Goal: Contribute content: Contribute content

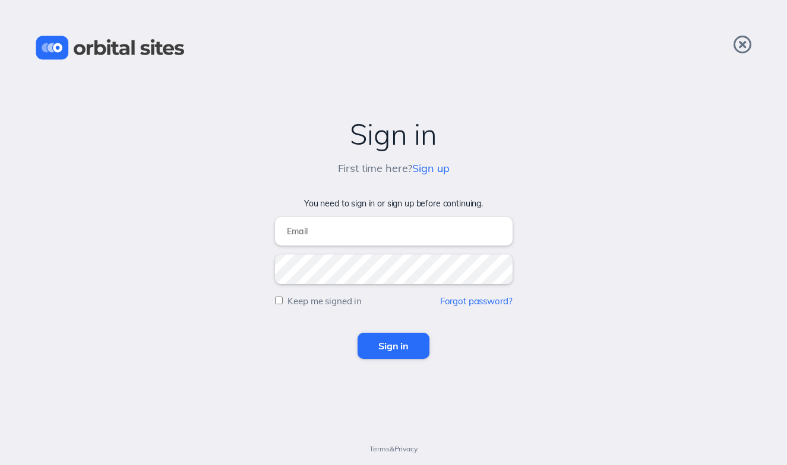
type input "[EMAIL_ADDRESS][DOMAIN_NAME]"
click at [391, 343] on input "Sign in" at bounding box center [393, 346] width 72 height 26
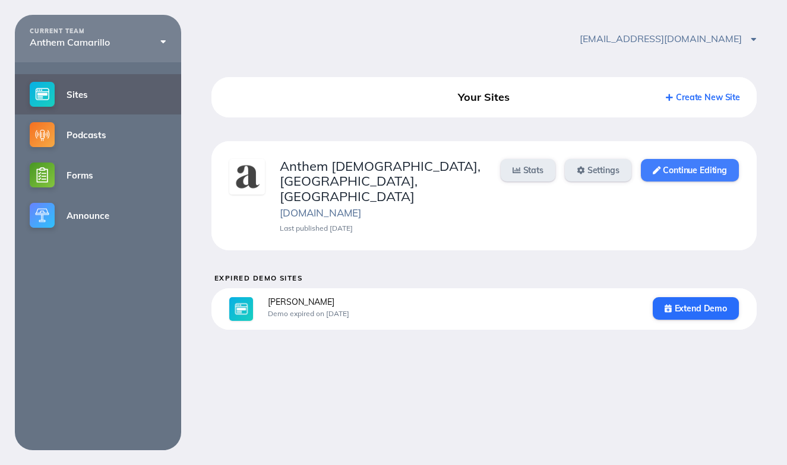
click at [680, 170] on link "Continue Editing" at bounding box center [689, 170] width 98 height 23
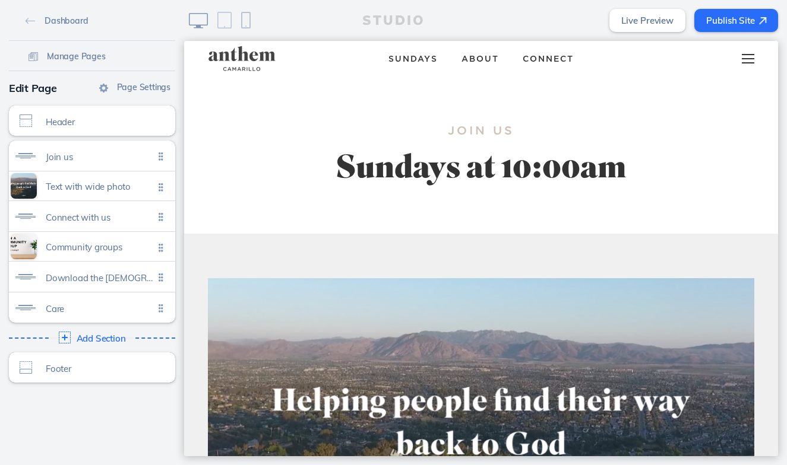
click at [753, 61] on div at bounding box center [747, 59] width 47 height 36
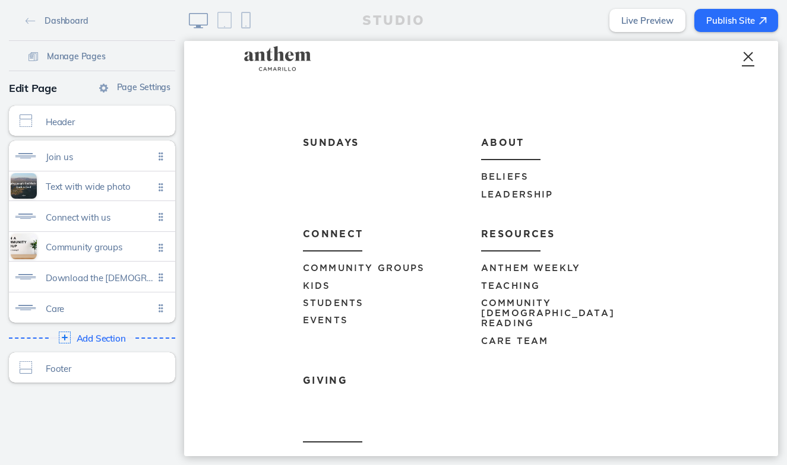
click at [320, 317] on span "Events" at bounding box center [325, 320] width 45 height 9
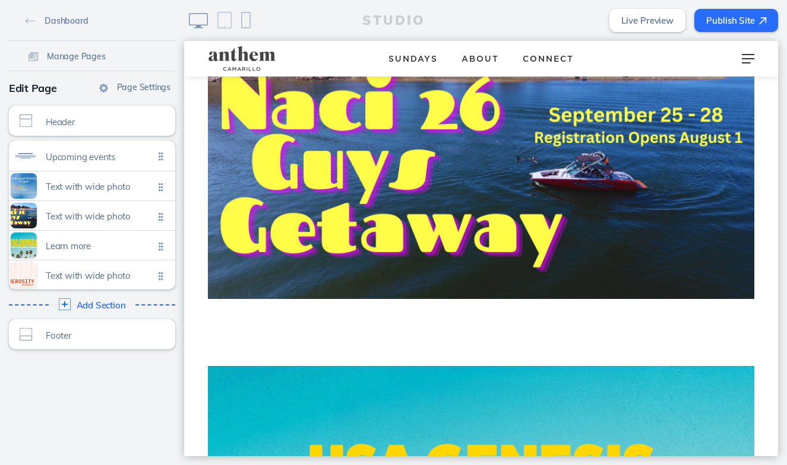
scroll to position [607, 0]
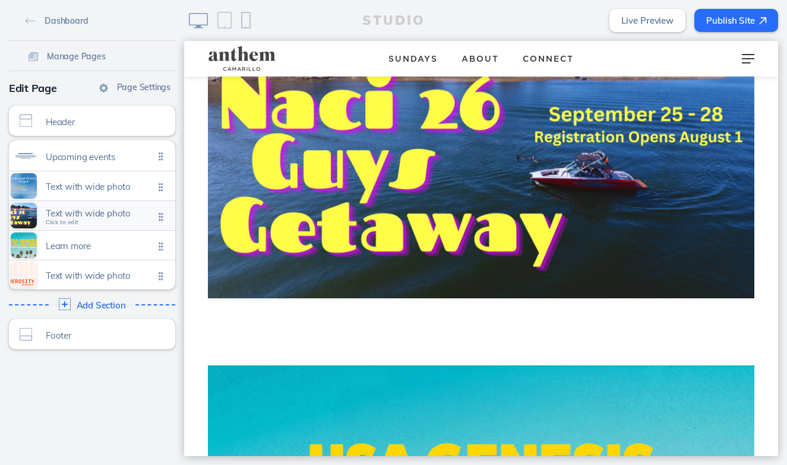
click at [96, 223] on div "Text with wide photo Click to edit" at bounding box center [92, 215] width 166 height 29
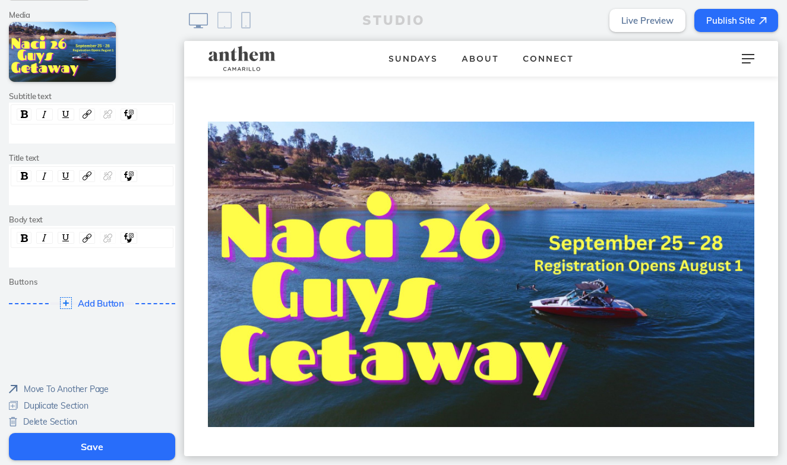
scroll to position [156, 0]
click at [62, 418] on span "Delete Section" at bounding box center [50, 423] width 54 height 11
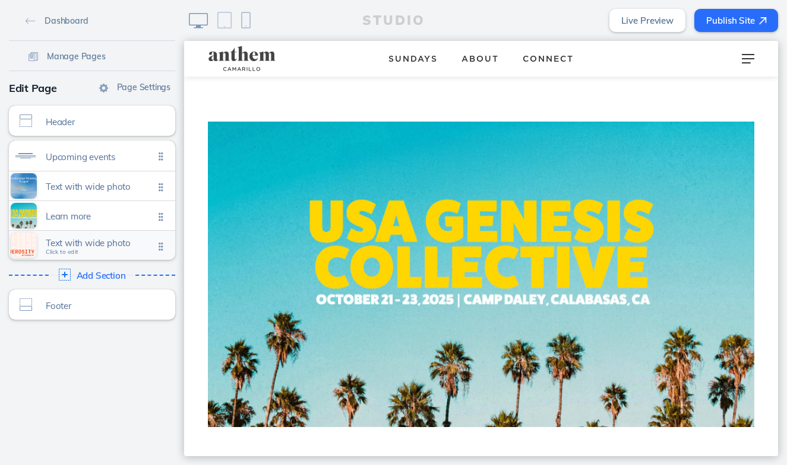
click at [91, 240] on span "Text with wide photo" at bounding box center [100, 243] width 108 height 10
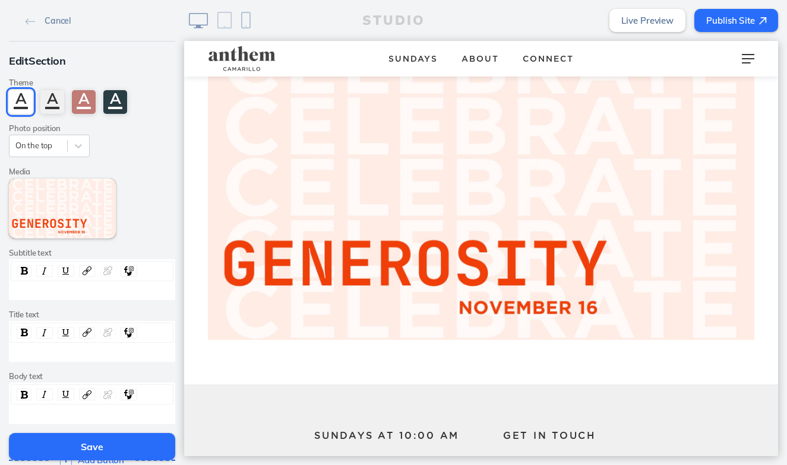
scroll to position [1103, 0]
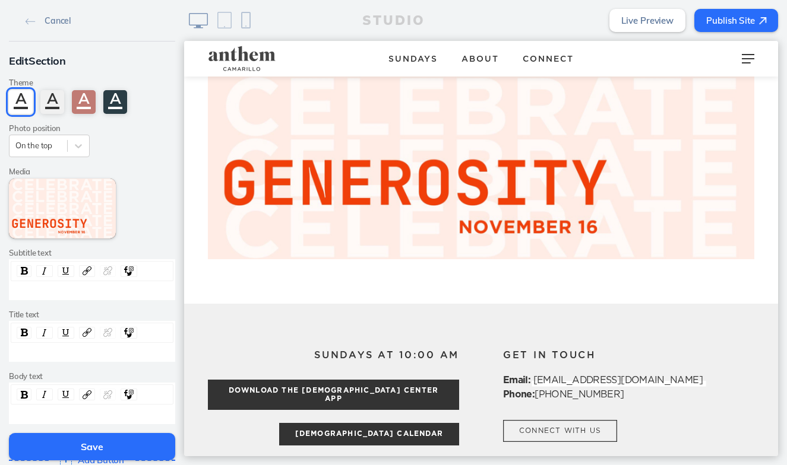
click at [96, 448] on button "Save" at bounding box center [92, 446] width 166 height 27
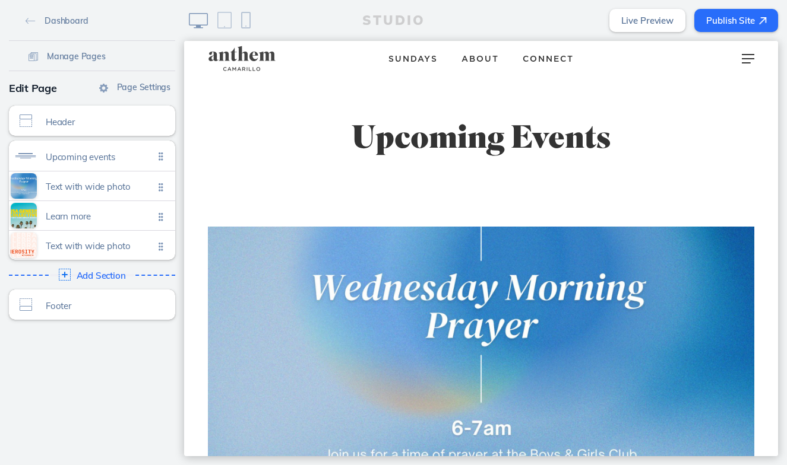
scroll to position [0, 0]
click at [750, 60] on div at bounding box center [747, 59] width 47 height 36
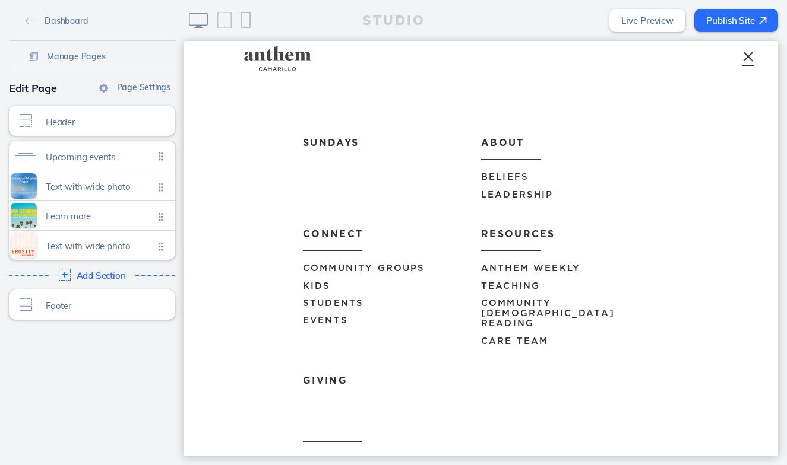
click at [532, 267] on span "Anthem Weekly" at bounding box center [530, 268] width 99 height 9
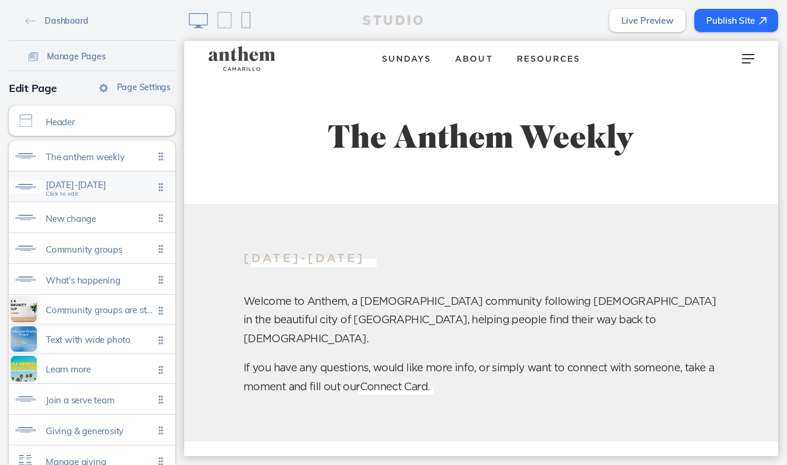
click at [104, 190] on span "[DATE]-[DATE]" at bounding box center [100, 185] width 108 height 10
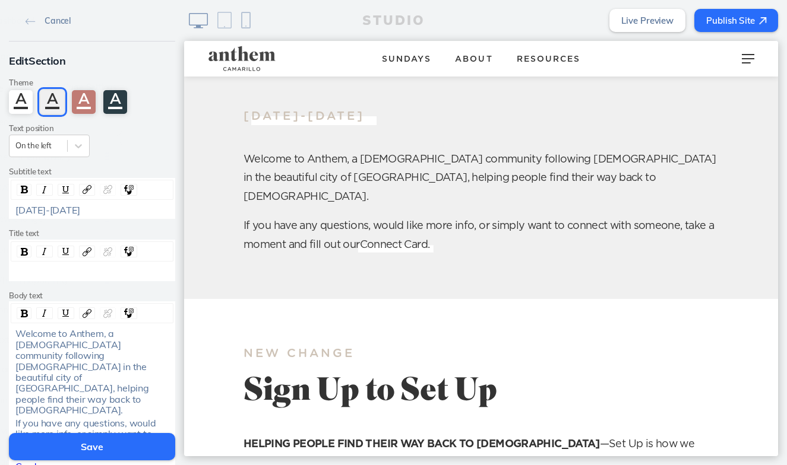
scroll to position [163, 0]
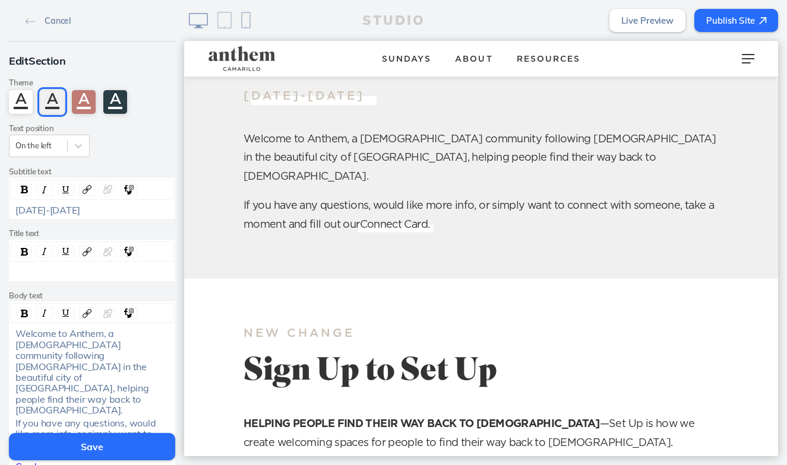
click at [111, 207] on div "[DATE]-[DATE]" at bounding box center [92, 210] width 154 height 11
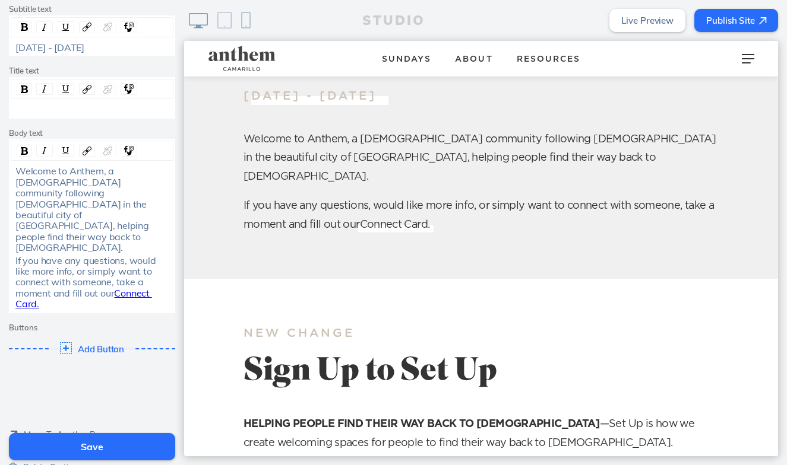
scroll to position [162, 0]
click at [115, 445] on button "Save" at bounding box center [92, 446] width 166 height 27
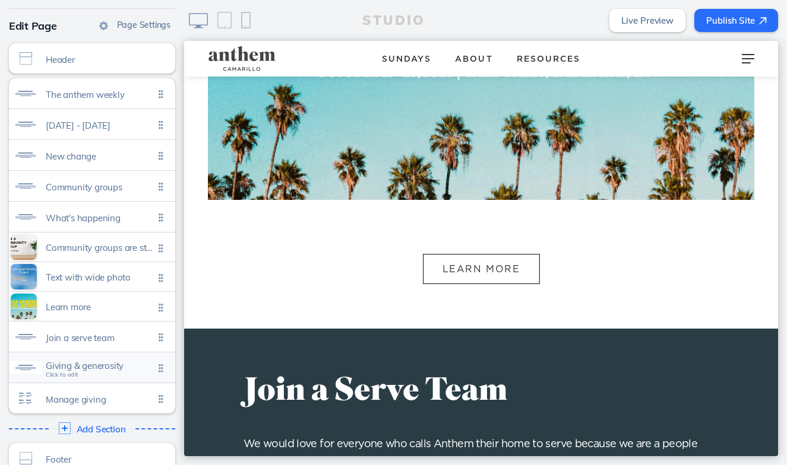
scroll to position [64, 0]
click at [88, 420] on div "Add Section Click to edit" at bounding box center [92, 427] width 175 height 21
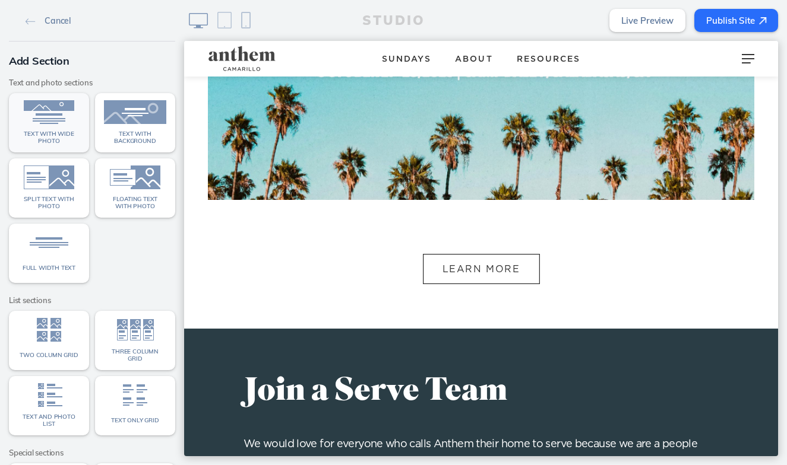
click at [68, 114] on img at bounding box center [49, 112] width 62 height 24
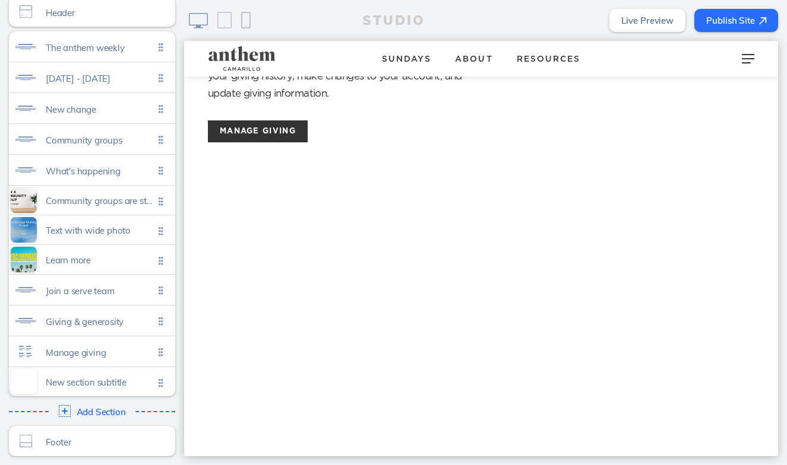
scroll to position [109, 0]
drag, startPoint x: 157, startPoint y: 378, endPoint x: 156, endPoint y: 283, distance: 94.4
click at [156, 283] on ul "The anthem weekly Click to edit [DATE] - [DATE] Click to edit New change Click …" at bounding box center [92, 213] width 166 height 365
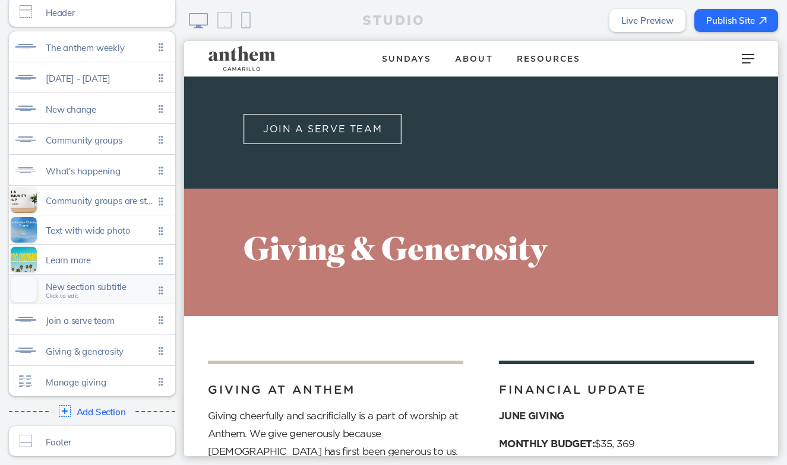
click at [102, 298] on div "New section subtitle Click to edit" at bounding box center [92, 289] width 166 height 29
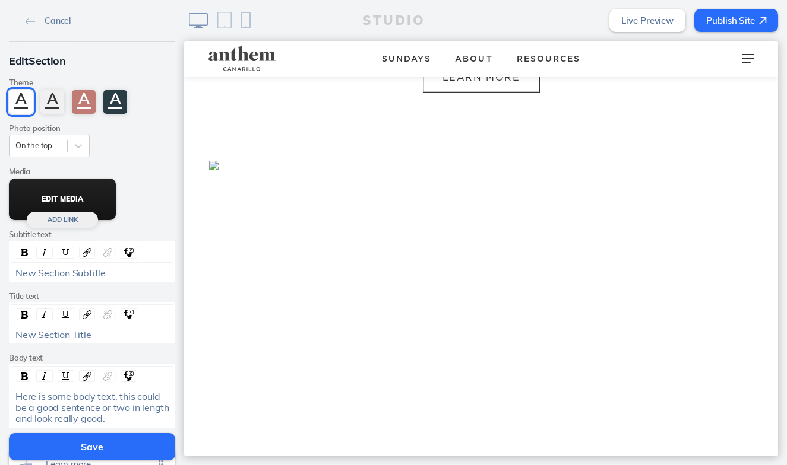
scroll to position [2478, 0]
click at [73, 220] on button "Edit Media" at bounding box center [62, 200] width 107 height 42
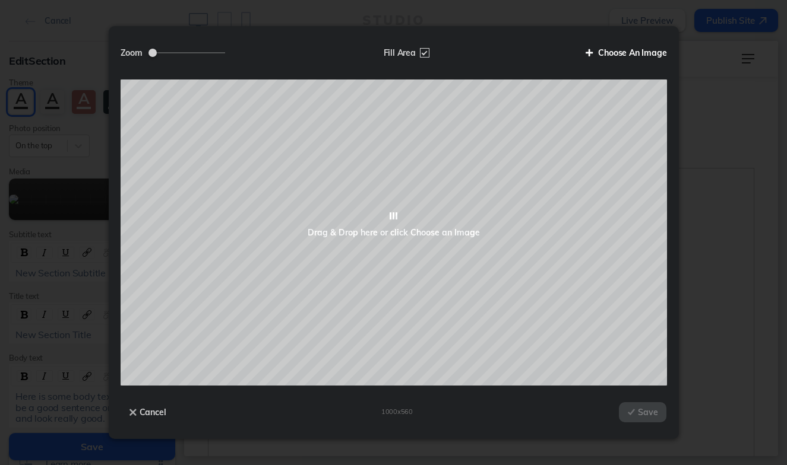
click at [626, 52] on label "Choose An Image" at bounding box center [621, 53] width 90 height 20
click at [0, 0] on input "Choose An Image" at bounding box center [0, 0] width 0 height 0
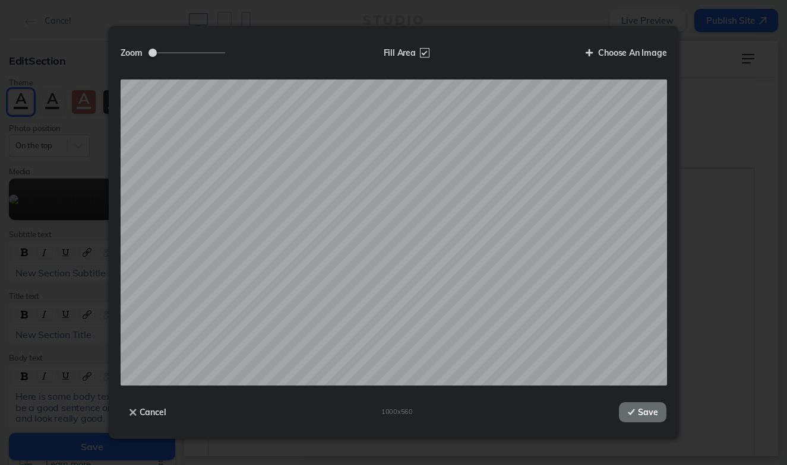
click at [644, 410] on button "Save" at bounding box center [642, 412] width 47 height 20
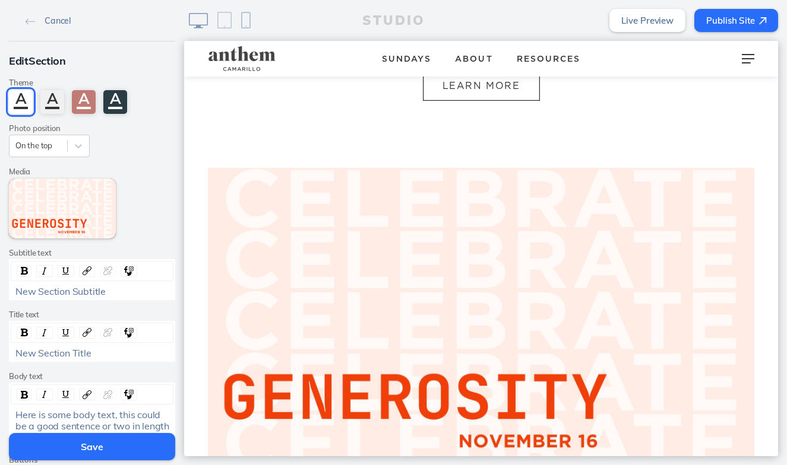
scroll to position [1, 0]
click at [120, 289] on div "New Section Subtitle" at bounding box center [92, 290] width 154 height 11
click at [104, 356] on div "New Section Title" at bounding box center [92, 352] width 162 height 11
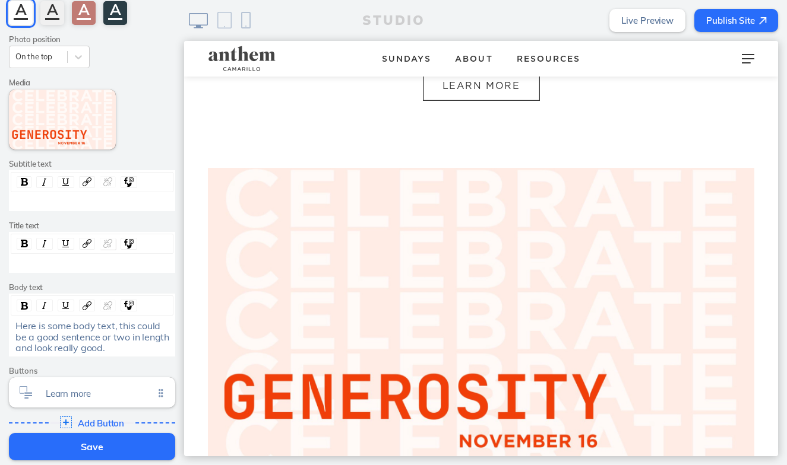
scroll to position [96, 0]
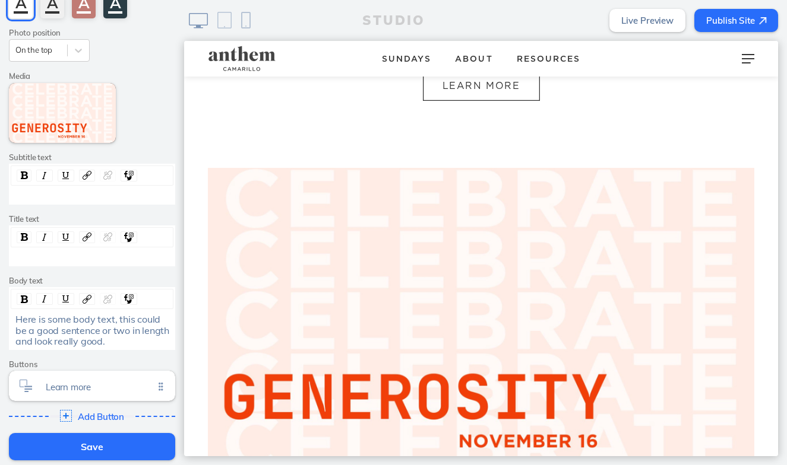
click at [107, 331] on span "Here is some body text, this could be a good sentence or two in length and look…" at bounding box center [93, 330] width 156 height 34
click at [107, 336] on div "Here is some body text, this could be a good sentence or two in length and look…" at bounding box center [92, 330] width 154 height 33
drag, startPoint x: 107, startPoint y: 336, endPoint x: 24, endPoint y: 322, distance: 84.3
click at [24, 322] on div "Here is some body text, this could be a good sentence or two in length and look…" at bounding box center [92, 330] width 154 height 33
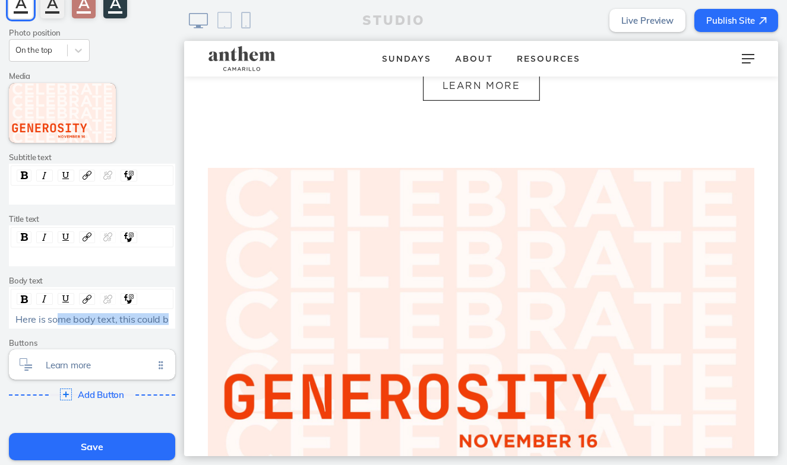
drag, startPoint x: 168, startPoint y: 316, endPoint x: 55, endPoint y: 314, distance: 112.8
click at [55, 314] on div "Here is some body text, this could b" at bounding box center [92, 319] width 154 height 11
click at [82, 365] on span "Learn more Click to edit" at bounding box center [100, 365] width 108 height 10
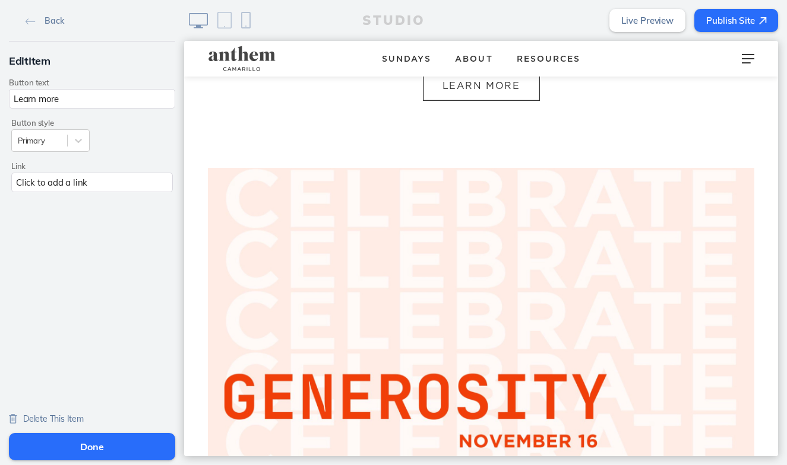
scroll to position [0, 0]
click at [45, 416] on span "Delete This Item" at bounding box center [53, 419] width 61 height 11
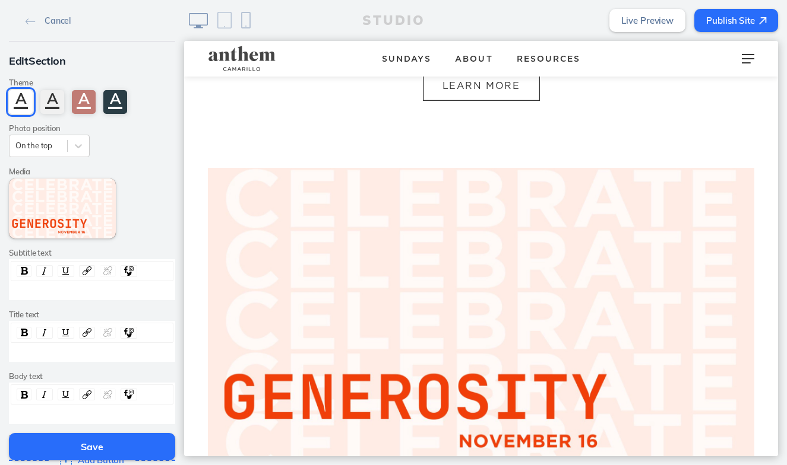
click at [89, 446] on button "Save" at bounding box center [92, 446] width 166 height 27
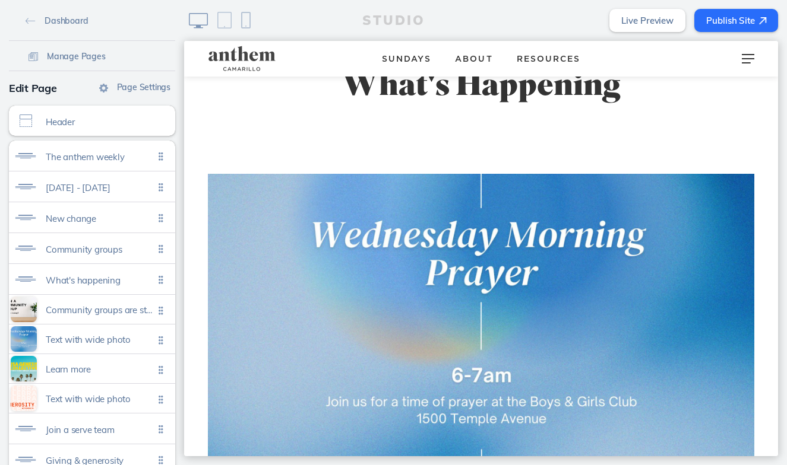
scroll to position [1415, 0]
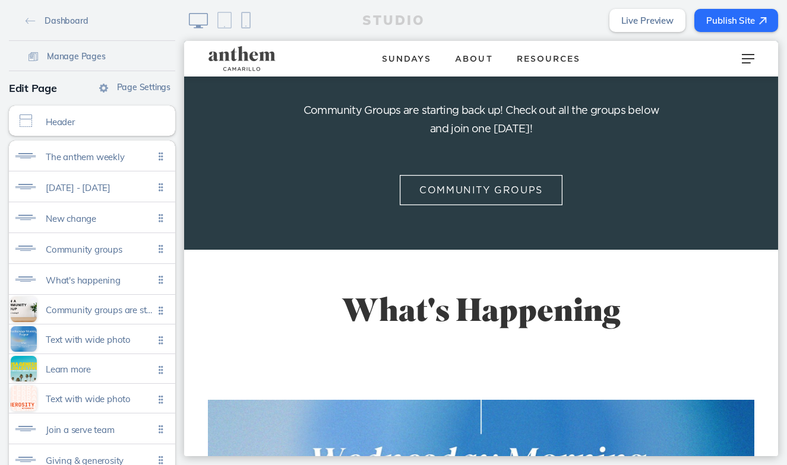
click at [731, 21] on button "Publish Site" at bounding box center [736, 20] width 84 height 23
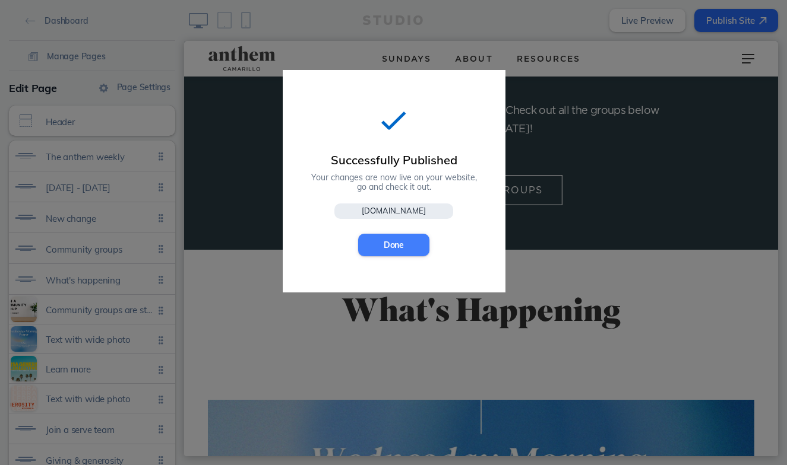
click at [412, 245] on button "Done" at bounding box center [393, 245] width 71 height 23
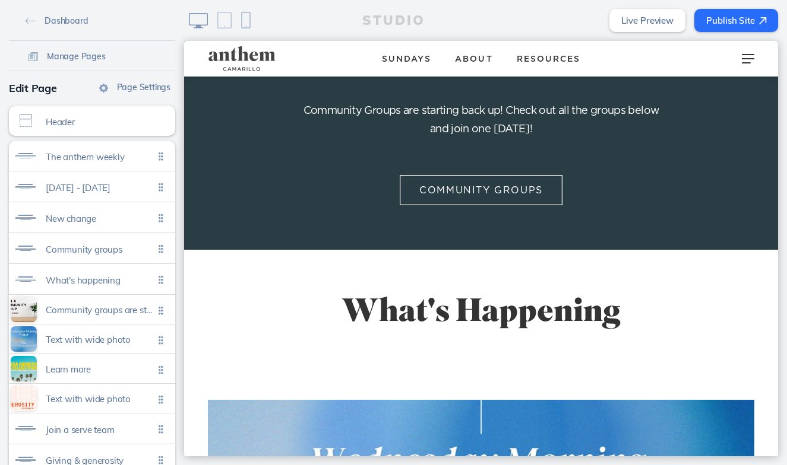
click at [744, 17] on button "Publish Site" at bounding box center [736, 20] width 84 height 23
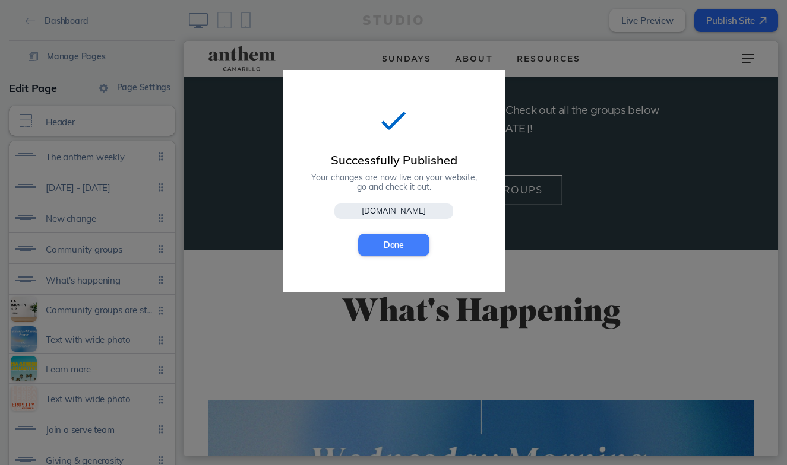
click at [387, 245] on button "Done" at bounding box center [393, 245] width 71 height 23
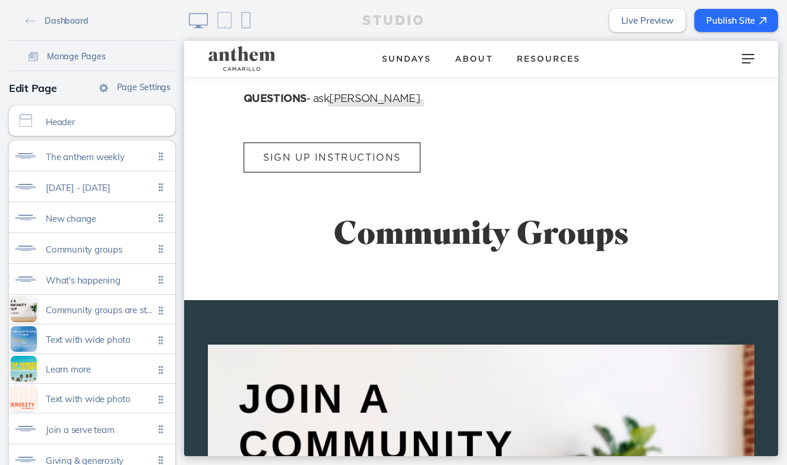
scroll to position [742, 0]
